Goal: Navigation & Orientation: Find specific page/section

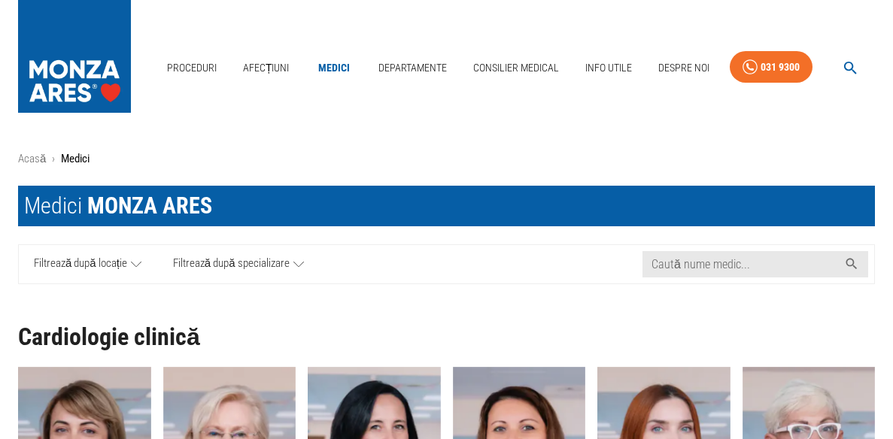
click at [677, 118] on link "Locații" at bounding box center [675, 122] width 41 height 25
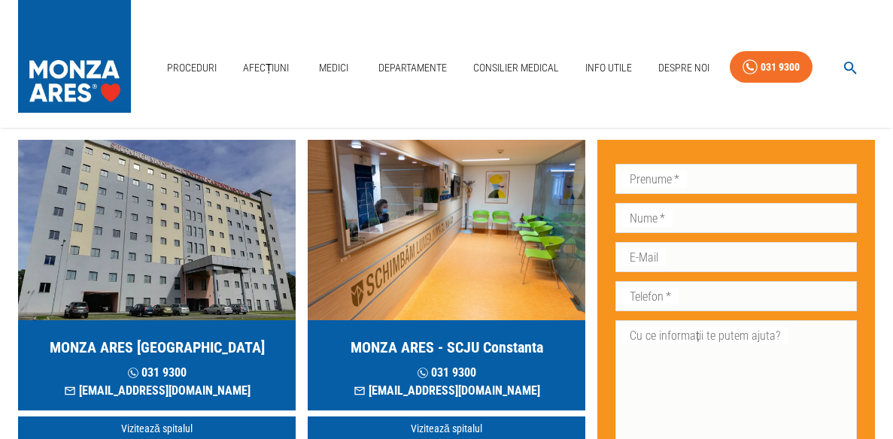
scroll to position [99, 0]
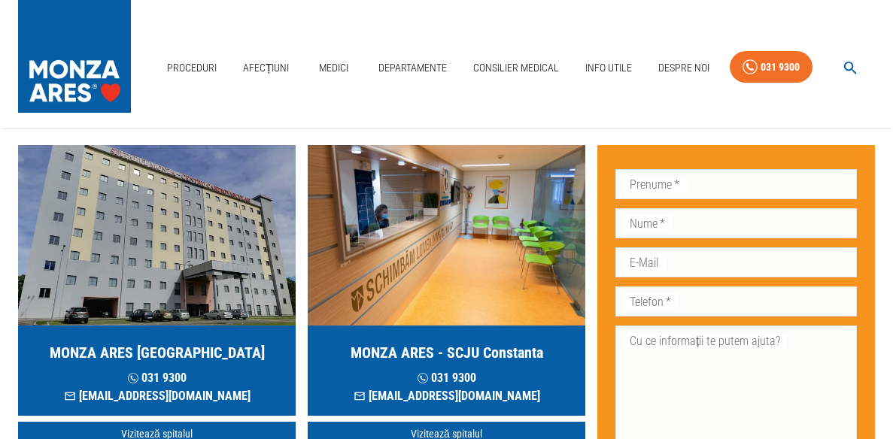
click at [187, 348] on h5 "MONZA ARES [GEOGRAPHIC_DATA]" at bounding box center [157, 352] width 215 height 21
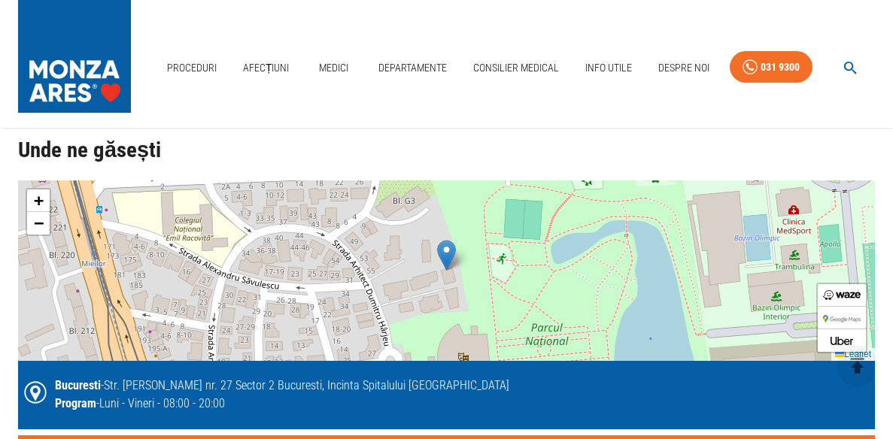
scroll to position [3262, 0]
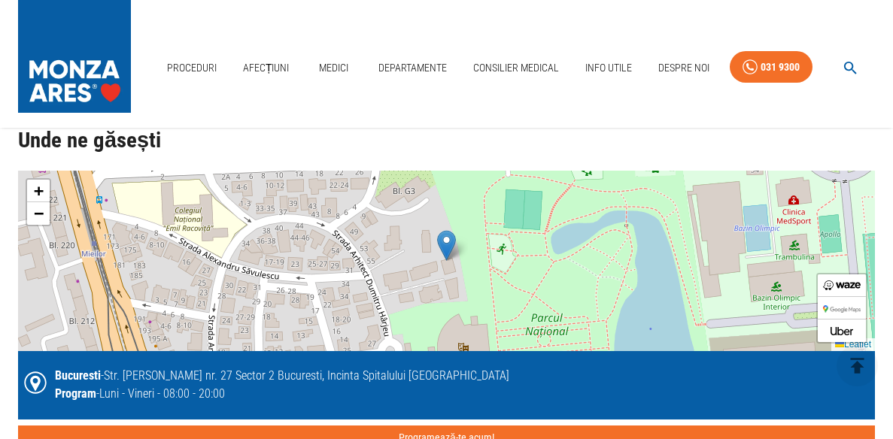
click at [446, 244] on img at bounding box center [446, 245] width 19 height 31
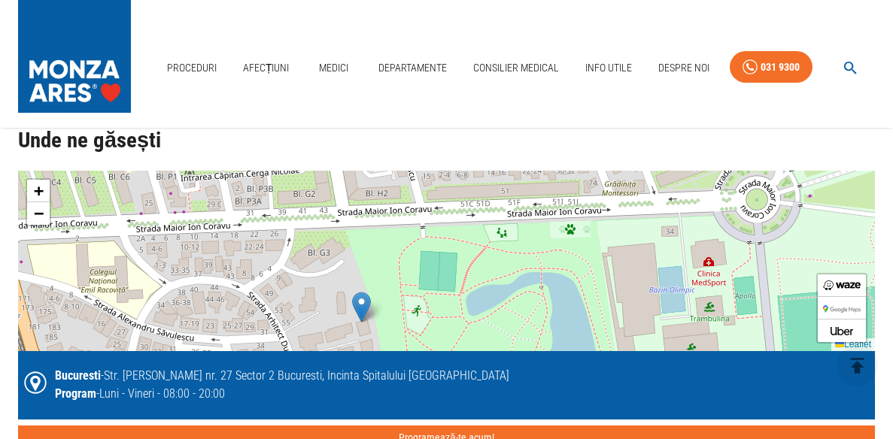
drag, startPoint x: 417, startPoint y: 309, endPoint x: 333, endPoint y: 369, distance: 103.6
click at [333, 369] on div "+ − Leaflet Bucuresti - Str. [PERSON_NAME] nr. 27 Sector 2 Bucuresti, Incinta S…" at bounding box center [446, 311] width 857 height 280
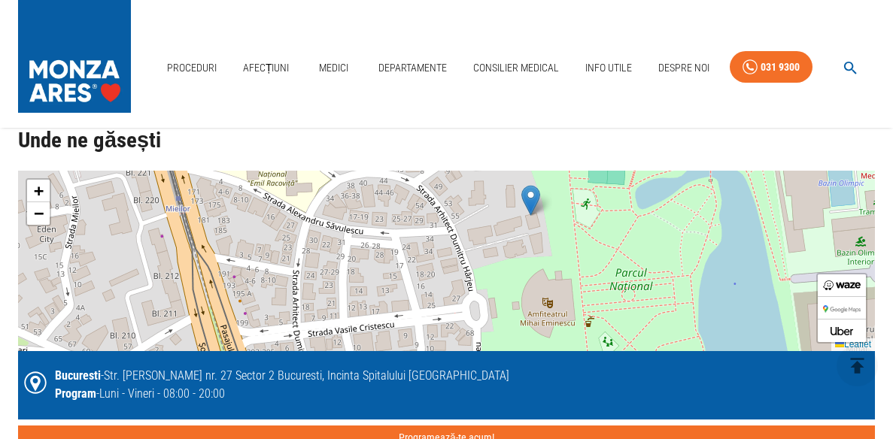
drag, startPoint x: 791, startPoint y: 229, endPoint x: 961, endPoint y: 122, distance: 200.2
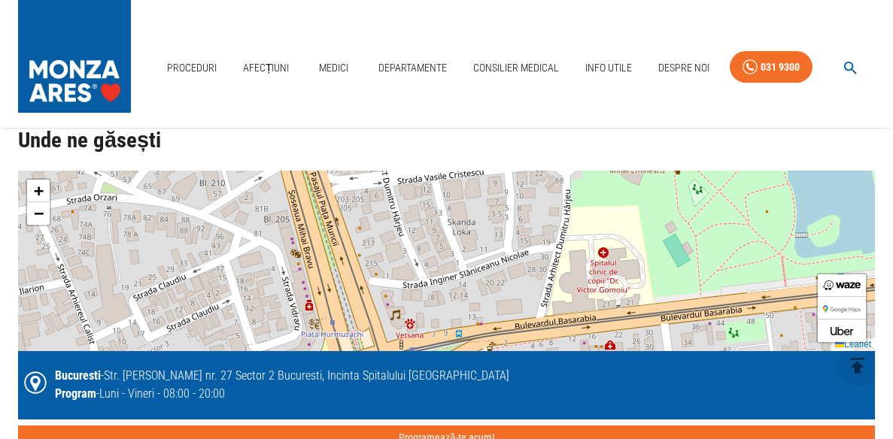
drag, startPoint x: 322, startPoint y: 309, endPoint x: 412, endPoint y: 156, distance: 177.0
click at [412, 156] on div "Proceduri efectuate la MONZA ARES [GEOGRAPHIC_DATA] - Bucuresti Ecografia cu su…" at bounding box center [434, 323] width 881 height 3051
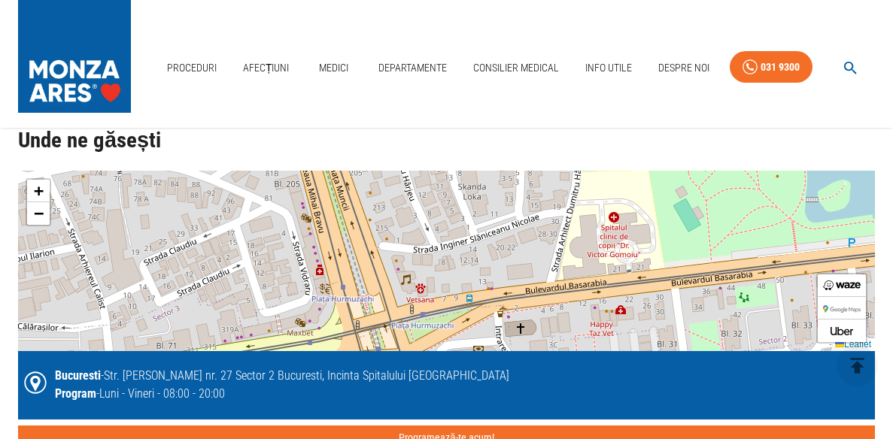
drag, startPoint x: 434, startPoint y: 257, endPoint x: 445, endPoint y: 222, distance: 36.9
click at [445, 222] on div "+ − Leaflet" at bounding box center [446, 261] width 857 height 181
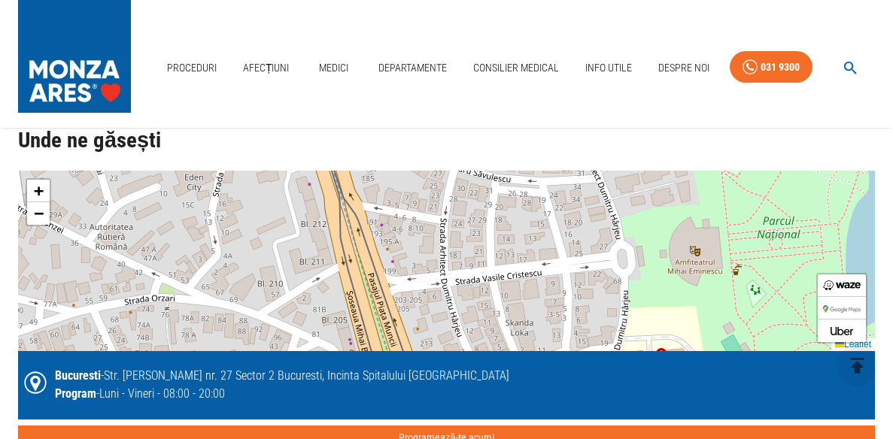
drag, startPoint x: 444, startPoint y: 223, endPoint x: 491, endPoint y: 360, distance: 144.2
click at [491, 360] on div "+ − Leaflet Bucuresti - Str. [PERSON_NAME] nr. 27 Sector 2 Bucuresti, Incinta S…" at bounding box center [446, 311] width 857 height 280
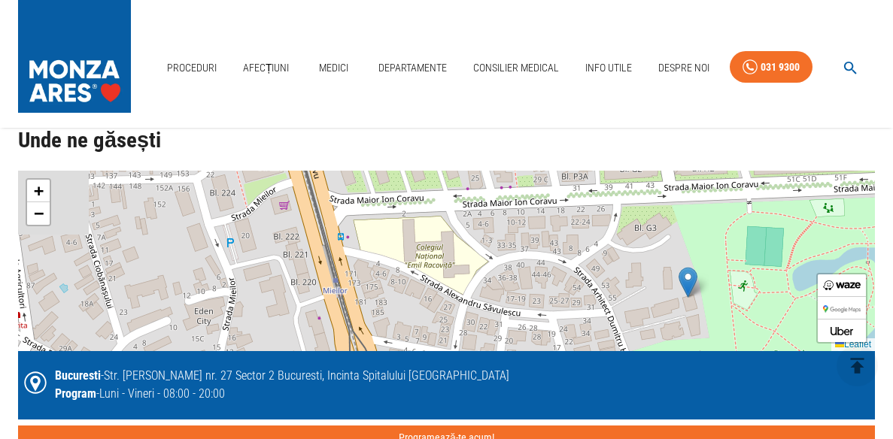
drag, startPoint x: 481, startPoint y: 245, endPoint x: 491, endPoint y: 372, distance: 128.3
click at [491, 372] on div "+ − Leaflet Bucuresti - Str. [PERSON_NAME] nr. 27 Sector 2 Bucuresti, Incinta S…" at bounding box center [446, 311] width 857 height 280
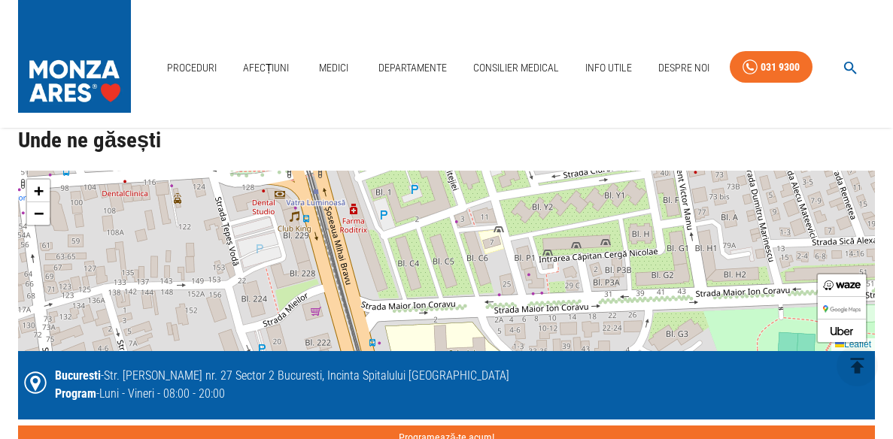
drag, startPoint x: 437, startPoint y: 251, endPoint x: 469, endPoint y: 350, distance: 104.2
click at [469, 350] on div "+ − Leaflet" at bounding box center [446, 261] width 857 height 181
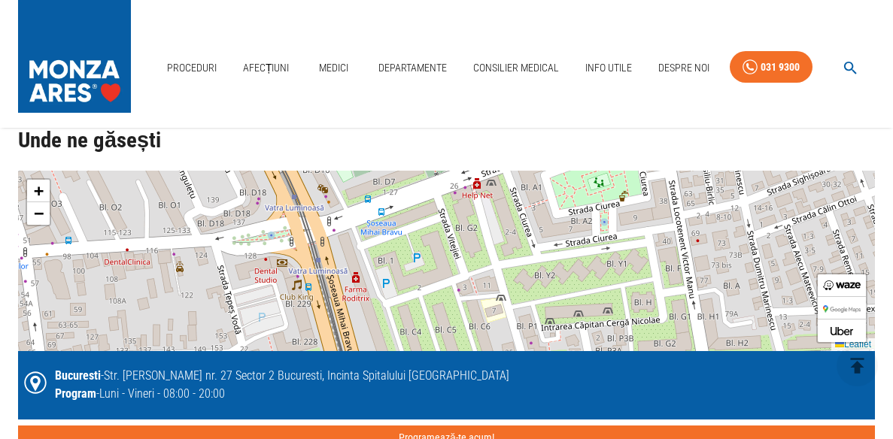
drag, startPoint x: 423, startPoint y: 232, endPoint x: 425, endPoint y: 299, distance: 67.0
click at [425, 299] on div "+ − Leaflet" at bounding box center [446, 261] width 857 height 181
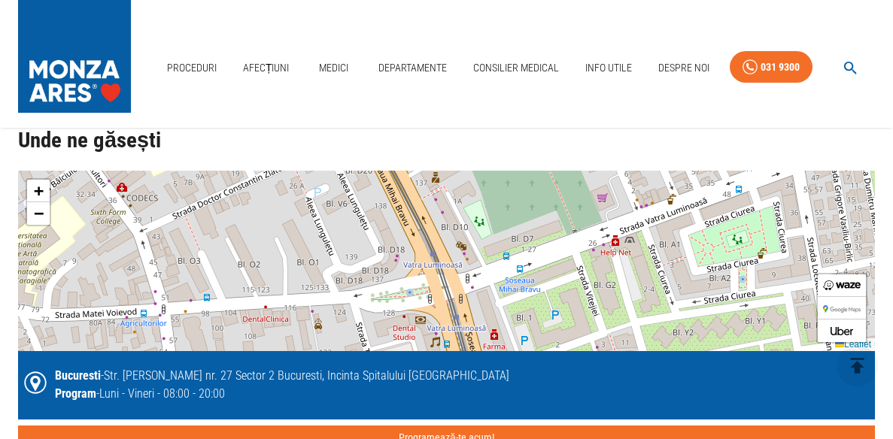
drag, startPoint x: 387, startPoint y: 226, endPoint x: 524, endPoint y: 275, distance: 144.4
click at [524, 275] on div "+ − Leaflet" at bounding box center [446, 261] width 857 height 181
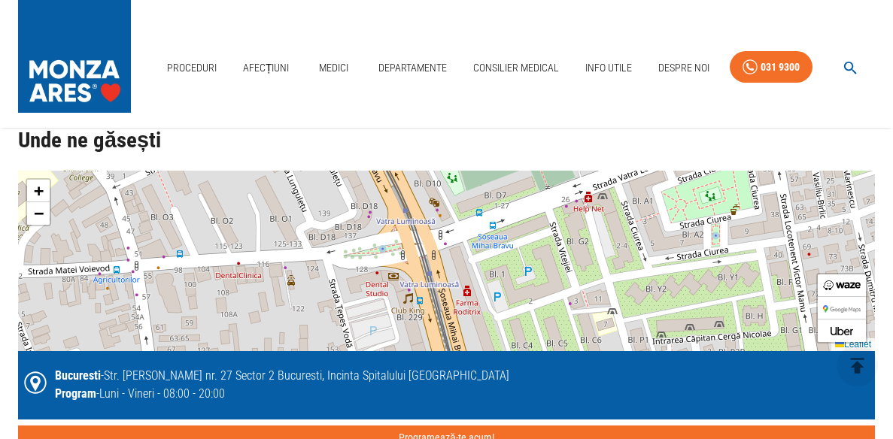
drag, startPoint x: 417, startPoint y: 242, endPoint x: 390, endPoint y: 197, distance: 52.6
click at [390, 197] on div "+ − Leaflet" at bounding box center [446, 261] width 857 height 181
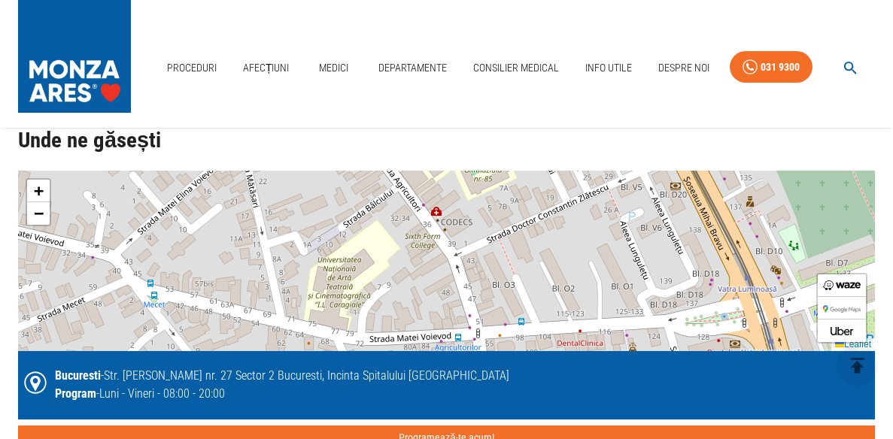
drag, startPoint x: 217, startPoint y: 236, endPoint x: 559, endPoint y: 304, distance: 348.2
click at [559, 304] on div "+ − Leaflet" at bounding box center [446, 261] width 857 height 181
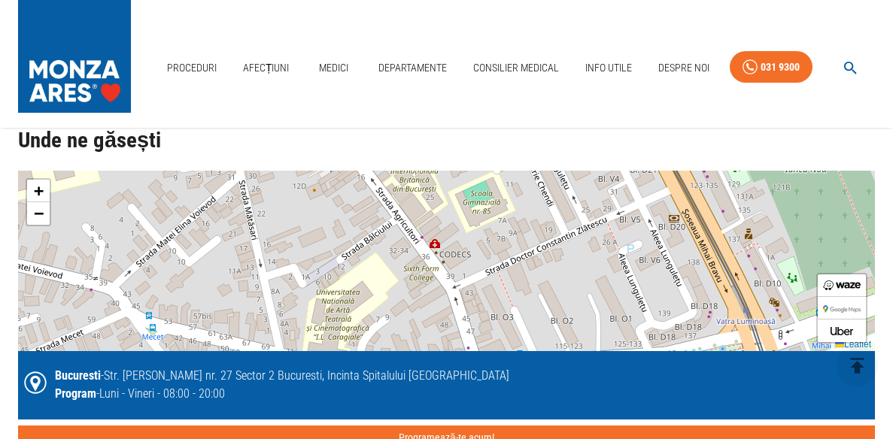
drag, startPoint x: 386, startPoint y: 239, endPoint x: 384, endPoint y: 272, distance: 32.4
click at [384, 272] on div "+ − Leaflet" at bounding box center [446, 261] width 857 height 181
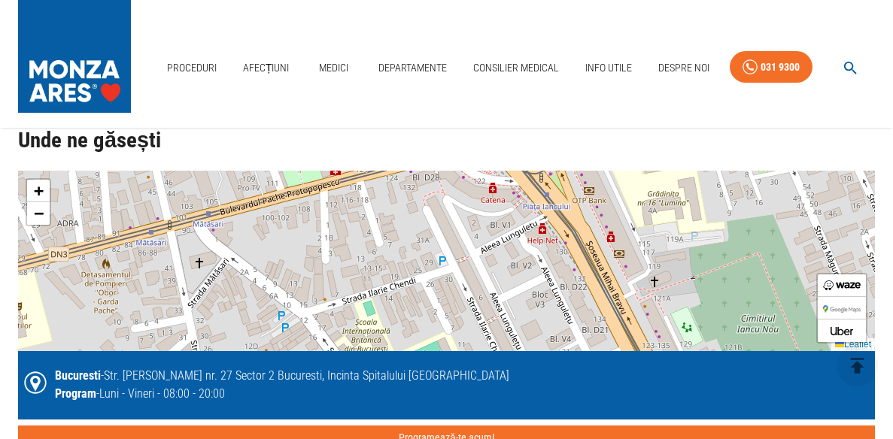
drag, startPoint x: 437, startPoint y: 209, endPoint x: 389, endPoint y: 368, distance: 165.9
click at [389, 368] on div "+ − Leaflet Bucuresti - Str. [PERSON_NAME] nr. 27 Sector 2 Bucuresti, Incinta S…" at bounding box center [446, 311] width 857 height 280
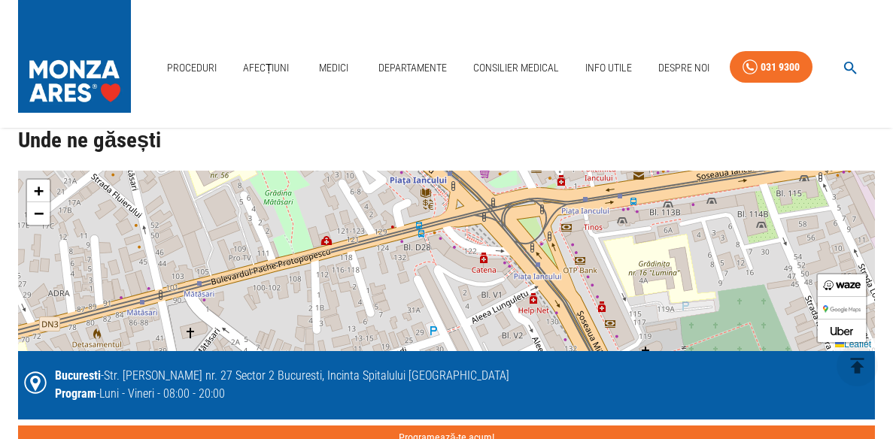
drag, startPoint x: 472, startPoint y: 239, endPoint x: 463, endPoint y: 309, distance: 70.6
click at [463, 309] on div "+ − Leaflet" at bounding box center [446, 261] width 857 height 181
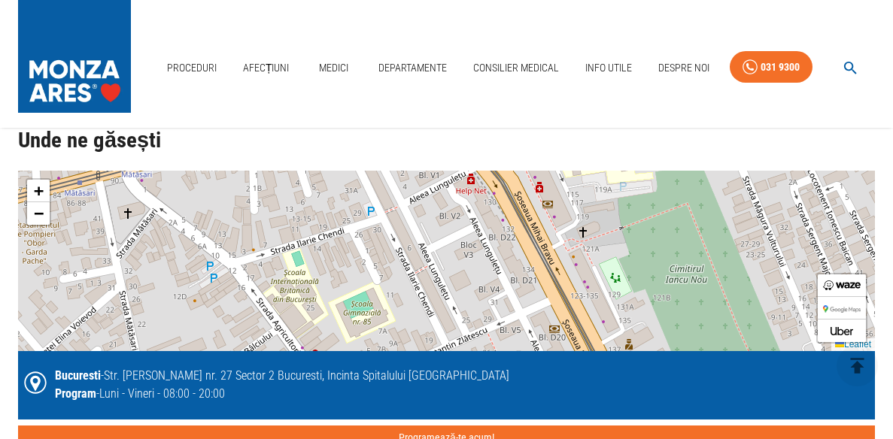
drag, startPoint x: 424, startPoint y: 260, endPoint x: 362, endPoint y: 141, distance: 134.9
click at [362, 141] on div "Proceduri efectuate la MONZA ARES [GEOGRAPHIC_DATA] - Bucuresti Ecografia cu su…" at bounding box center [434, 323] width 881 height 3051
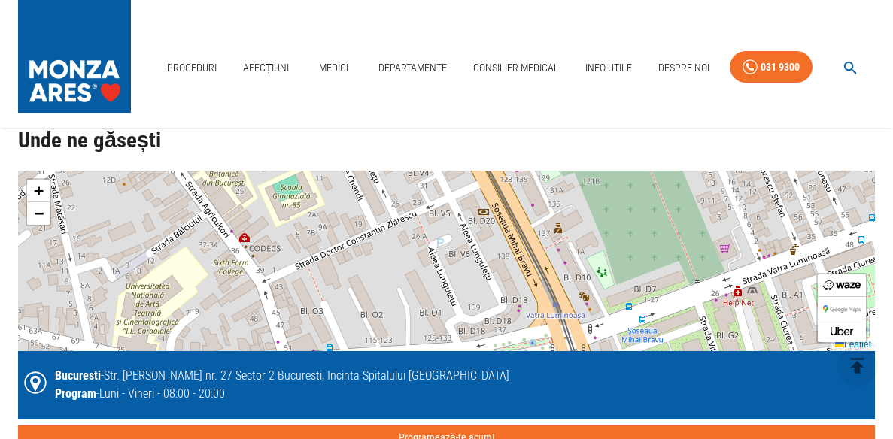
drag, startPoint x: 527, startPoint y: 253, endPoint x: 457, endPoint y: 136, distance: 136.4
click at [457, 136] on div "Proceduri efectuate la MONZA ARES [GEOGRAPHIC_DATA] - Bucuresti Ecografia cu su…" at bounding box center [434, 323] width 881 height 3051
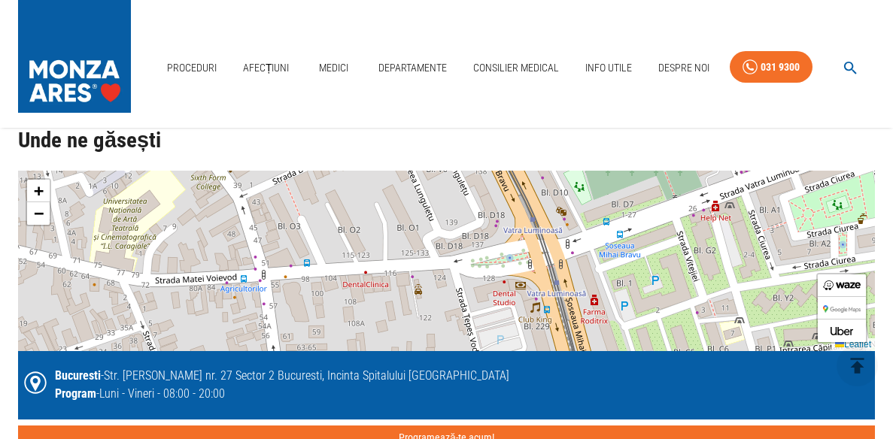
drag, startPoint x: 537, startPoint y: 291, endPoint x: 515, endPoint y: 206, distance: 88.0
click at [515, 206] on div "+ − Leaflet" at bounding box center [446, 261] width 857 height 181
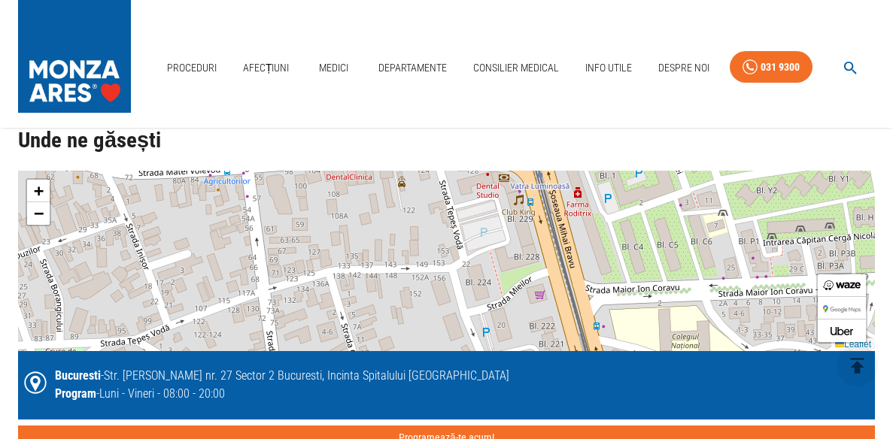
drag, startPoint x: 600, startPoint y: 345, endPoint x: 583, endPoint y: 237, distance: 108.9
click at [583, 237] on div "+ − Leaflet" at bounding box center [446, 261] width 857 height 181
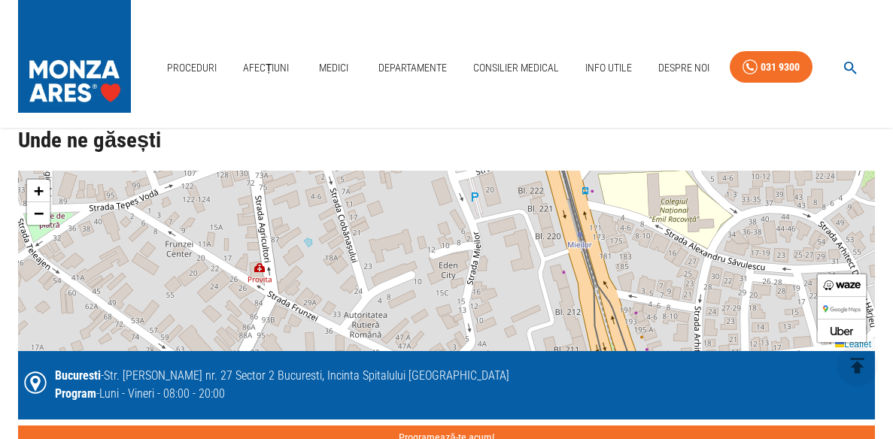
drag, startPoint x: 597, startPoint y: 331, endPoint x: 585, endPoint y: 196, distance: 135.9
click at [585, 196] on div "+ − Leaflet" at bounding box center [446, 261] width 857 height 181
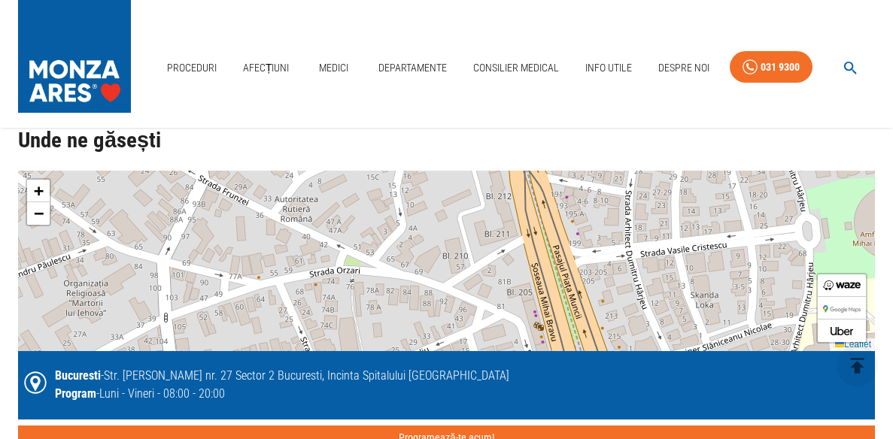
drag, startPoint x: 615, startPoint y: 314, endPoint x: 545, endPoint y: 199, distance: 134.3
click at [545, 199] on div "+ − Leaflet" at bounding box center [446, 261] width 857 height 181
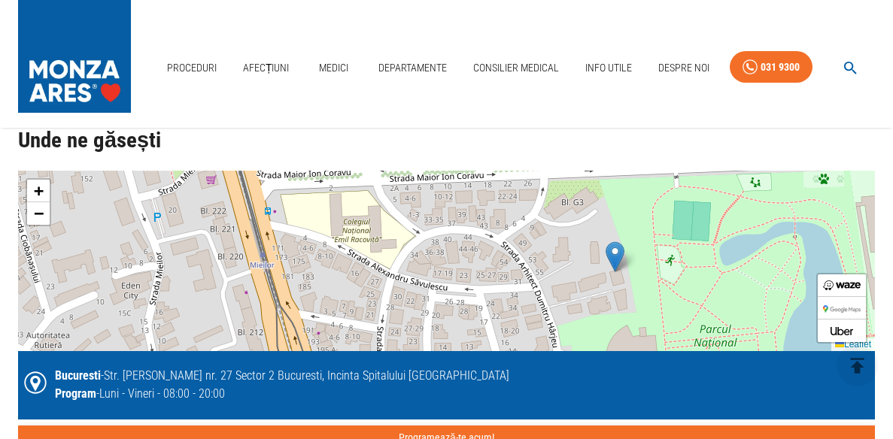
drag, startPoint x: 615, startPoint y: 294, endPoint x: 366, endPoint y: 430, distance: 282.8
click at [366, 430] on div "+ − Leaflet Bucuresti - Str. [PERSON_NAME] nr. 27 Sector 2 Bucuresti, Incinta S…" at bounding box center [446, 311] width 857 height 280
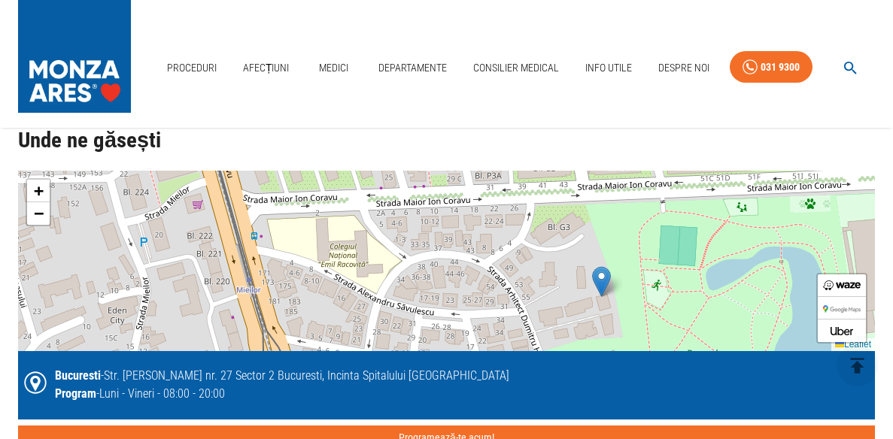
drag, startPoint x: 627, startPoint y: 291, endPoint x: 613, endPoint y: 316, distance: 28.3
click at [613, 316] on div "+ − Leaflet" at bounding box center [446, 261] width 857 height 181
